Goal: Task Accomplishment & Management: Manage account settings

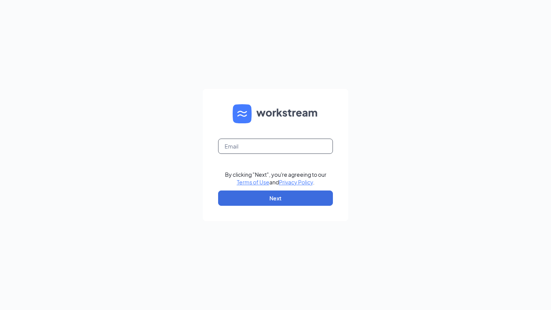
click at [269, 145] on input "text" at bounding box center [275, 146] width 115 height 15
type input "n"
type input "N"
type input "[EMAIL_ADDRESS][DOMAIN_NAME]"
click at [279, 199] on button "Next" at bounding box center [275, 198] width 115 height 15
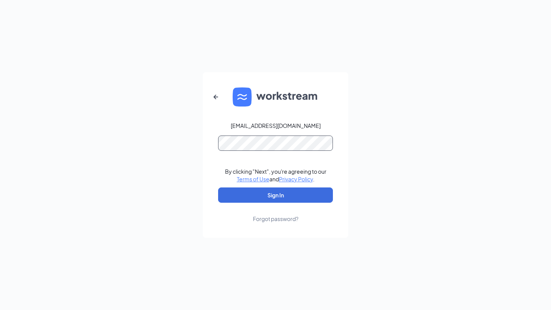
click at [218, 188] on button "Sign In" at bounding box center [275, 195] width 115 height 15
click at [283, 198] on button "Sign In" at bounding box center [275, 195] width 115 height 15
click at [187, 147] on div "[EMAIL_ADDRESS][DOMAIN_NAME] Credential mismatches. By clicking "Next", you're …" at bounding box center [275, 155] width 551 height 310
click at [216, 98] on icon "ArrowLeftNew" at bounding box center [215, 97] width 9 height 9
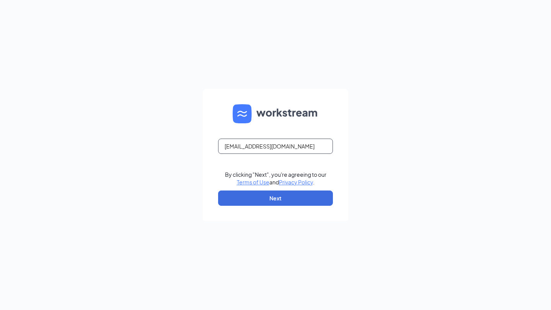
click at [225, 147] on input "[EMAIL_ADDRESS][DOMAIN_NAME]" at bounding box center [275, 146] width 115 height 15
type input "[EMAIL_ADDRESS][DOMAIN_NAME]"
click at [238, 198] on button "Next" at bounding box center [275, 198] width 115 height 15
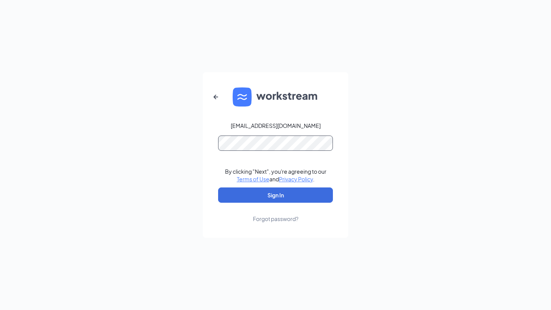
click at [218, 188] on button "Sign In" at bounding box center [275, 195] width 115 height 15
click at [187, 146] on div "[EMAIL_ADDRESS][DOMAIN_NAME] Your account is disabled. By clicking "Next", you'…" at bounding box center [275, 155] width 551 height 310
